Goal: Information Seeking & Learning: Learn about a topic

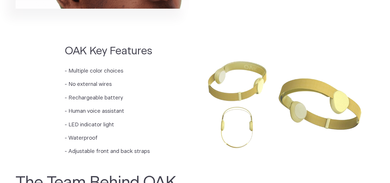
scroll to position [504, 0]
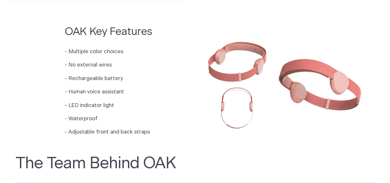
click at [216, 120] on img at bounding box center [284, 82] width 179 height 119
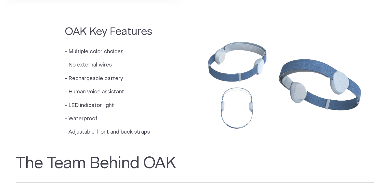
click at [12, 80] on section "OAK Key Features - Multiple color choices - No external wires - Rechargeable ba…" at bounding box center [195, 83] width 390 height 130
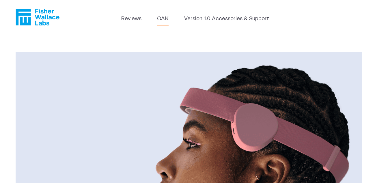
scroll to position [0, 0]
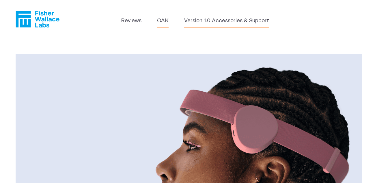
click at [230, 19] on link "Version 1.0 Accessories & Support" at bounding box center [226, 21] width 85 height 8
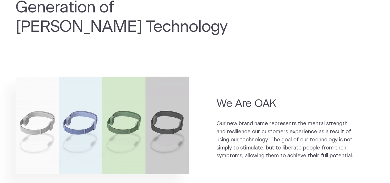
scroll to position [479, 0]
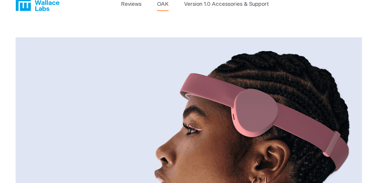
scroll to position [0, 0]
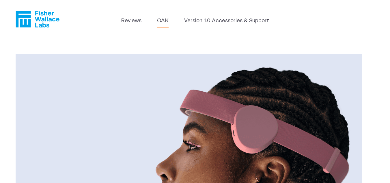
click at [42, 20] on icon "Fisher Wallace" at bounding box center [38, 19] width 44 height 17
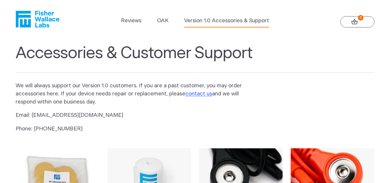
scroll to position [160, 0]
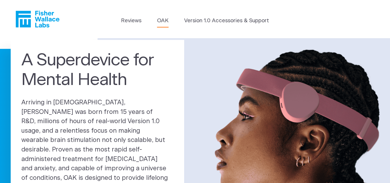
click at [168, 20] on link "OAK" at bounding box center [163, 21] width 12 height 8
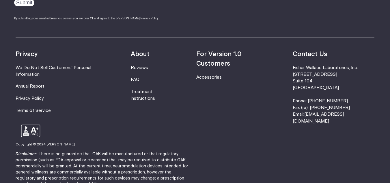
scroll to position [1027, 0]
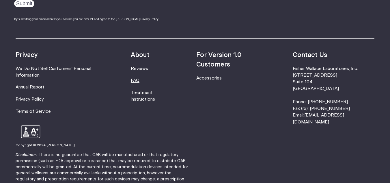
click at [139, 83] on link "FAQ" at bounding box center [135, 80] width 9 height 4
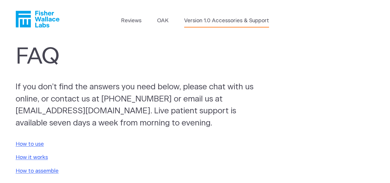
click at [209, 21] on link "Version 1.0 Accessories & Support" at bounding box center [226, 21] width 85 height 8
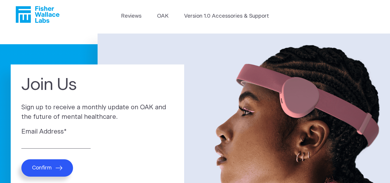
scroll to position [4, 0]
